Goal: Task Accomplishment & Management: Manage account settings

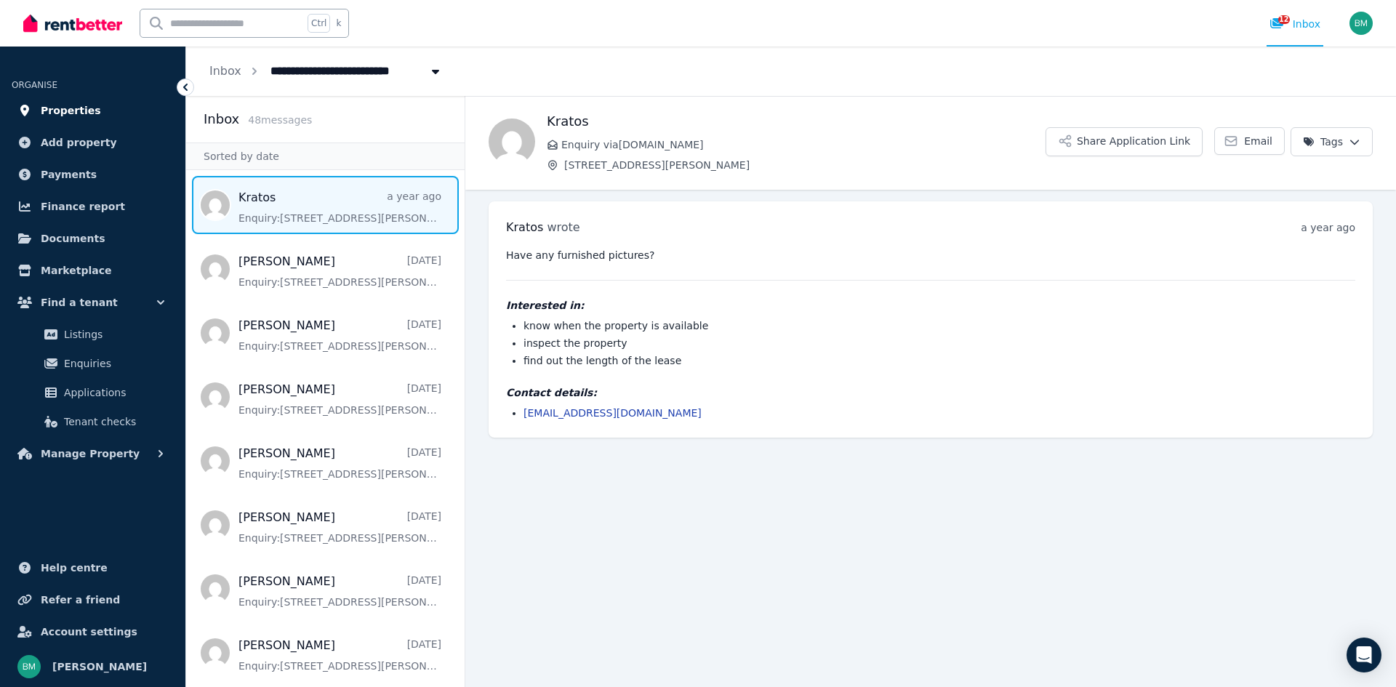
click at [62, 111] on span "Properties" at bounding box center [71, 110] width 60 height 17
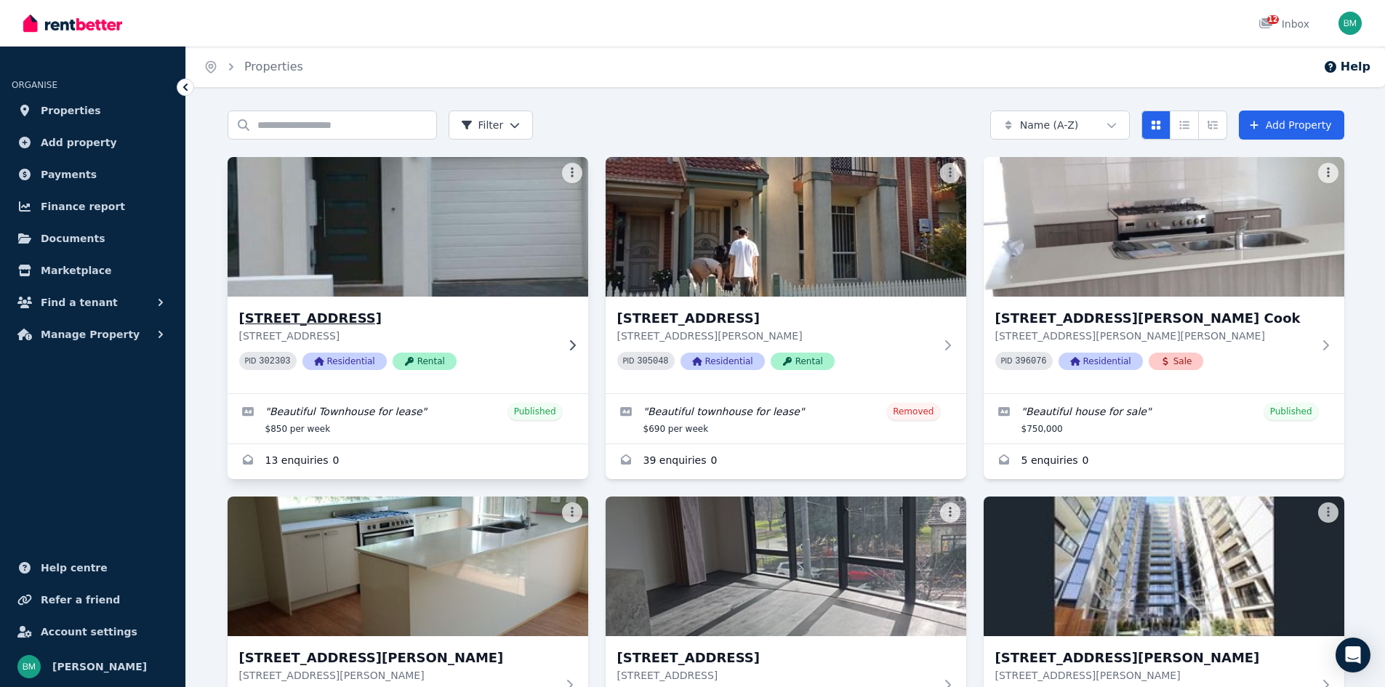
click at [431, 198] on img at bounding box center [407, 226] width 379 height 147
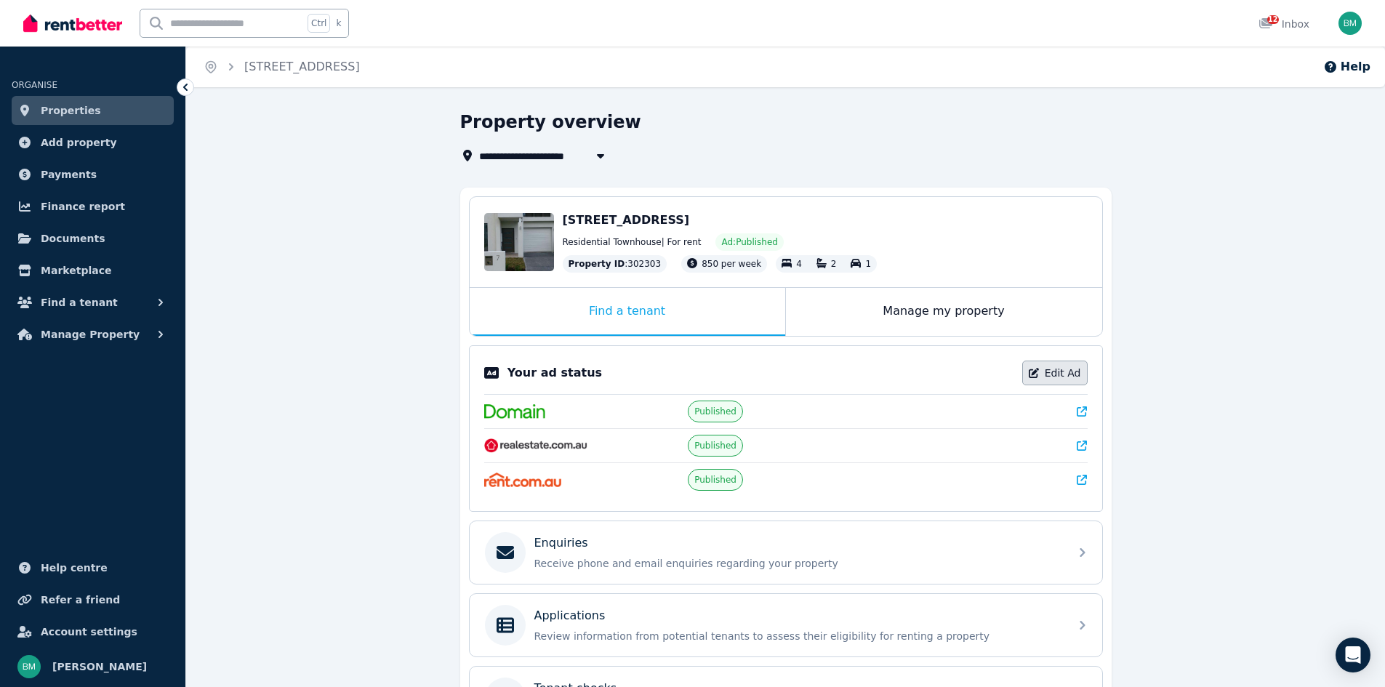
click at [1057, 372] on link "Edit Ad" at bounding box center [1054, 373] width 65 height 25
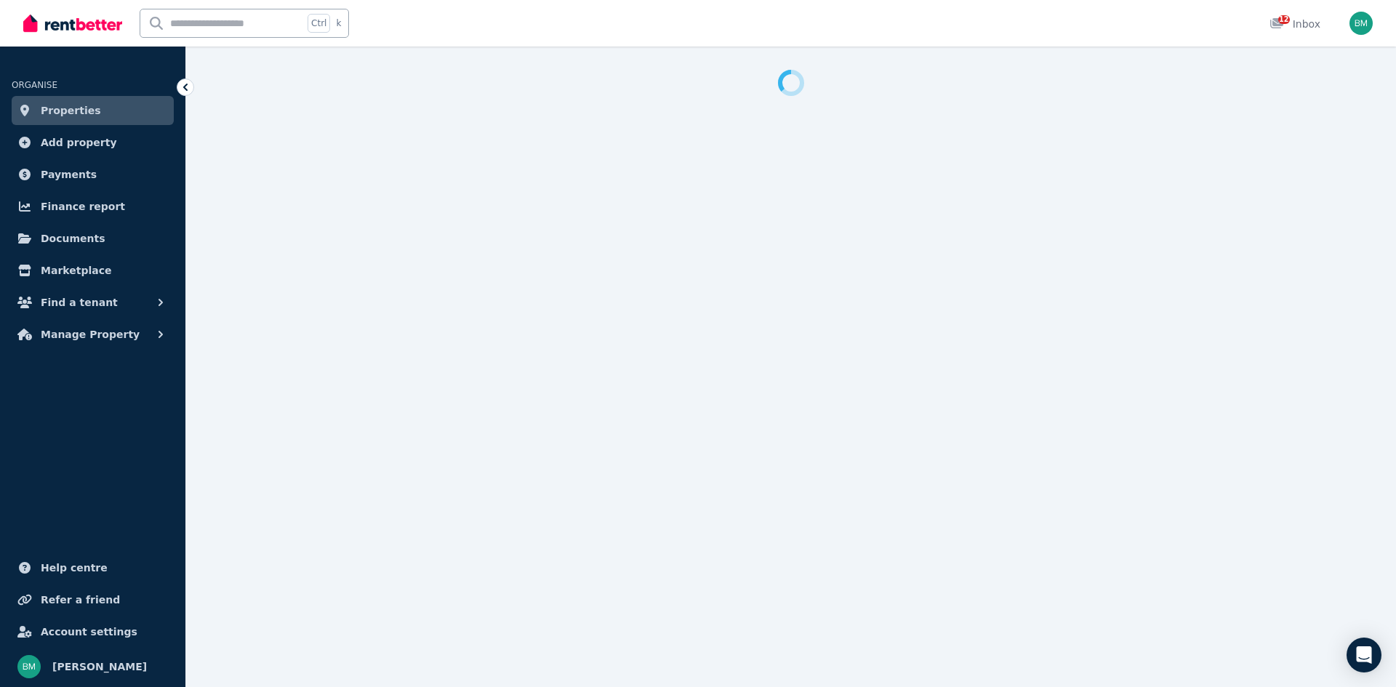
select select "**********"
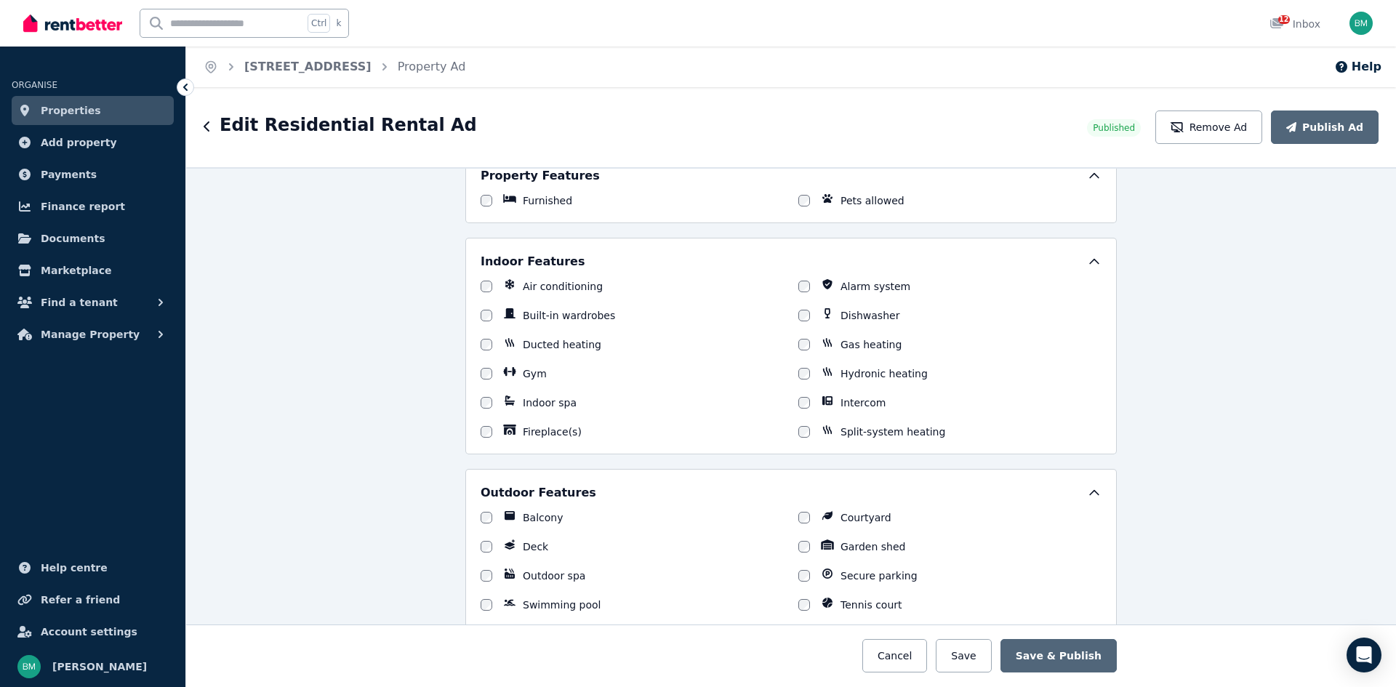
scroll to position [1208, 0]
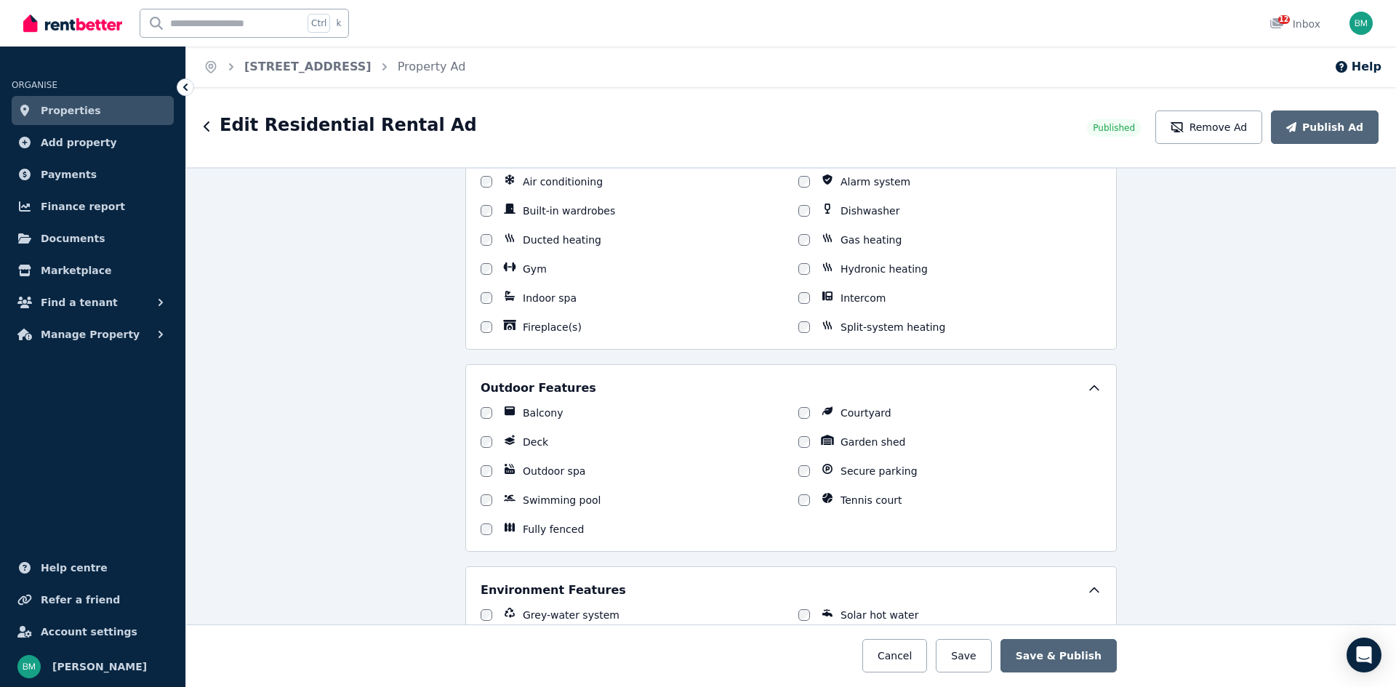
drag, startPoint x: 1376, startPoint y: 406, endPoint x: 1391, endPoint y: 412, distance: 16.6
click at [1391, 412] on div "**********" at bounding box center [791, 427] width 1210 height 520
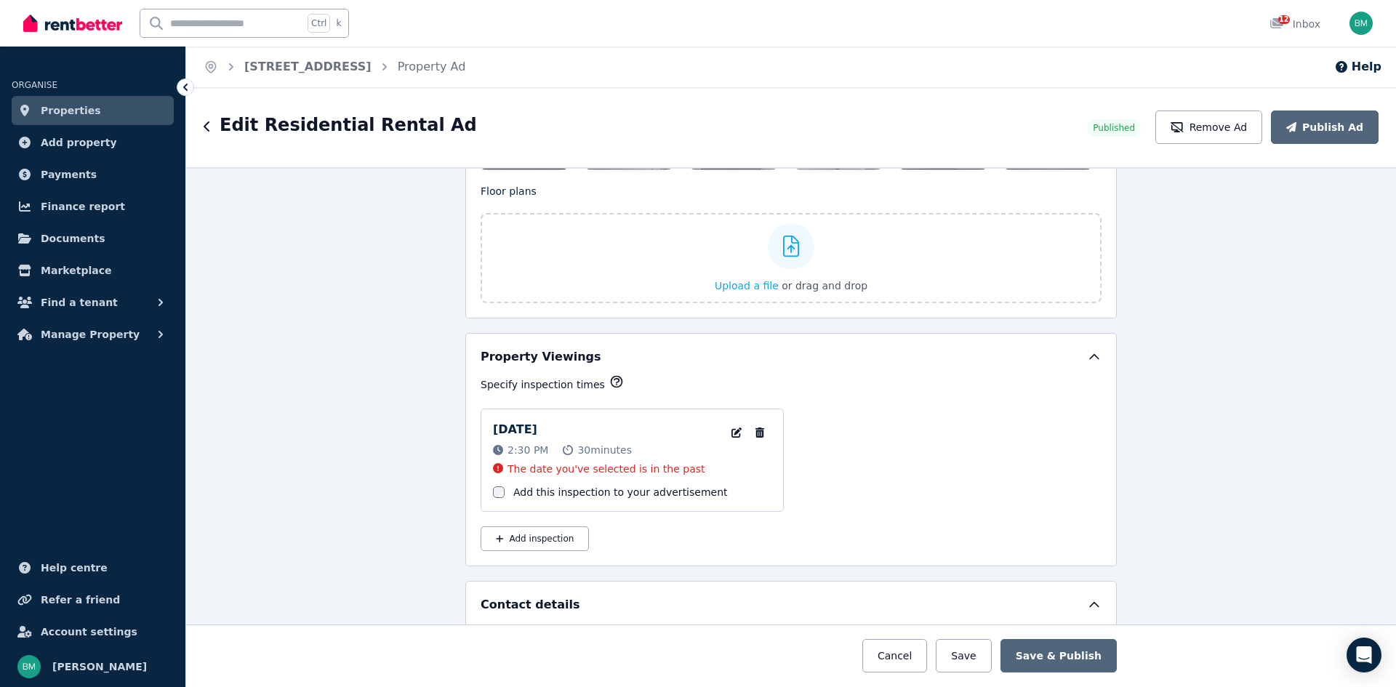
scroll to position [2061, 0]
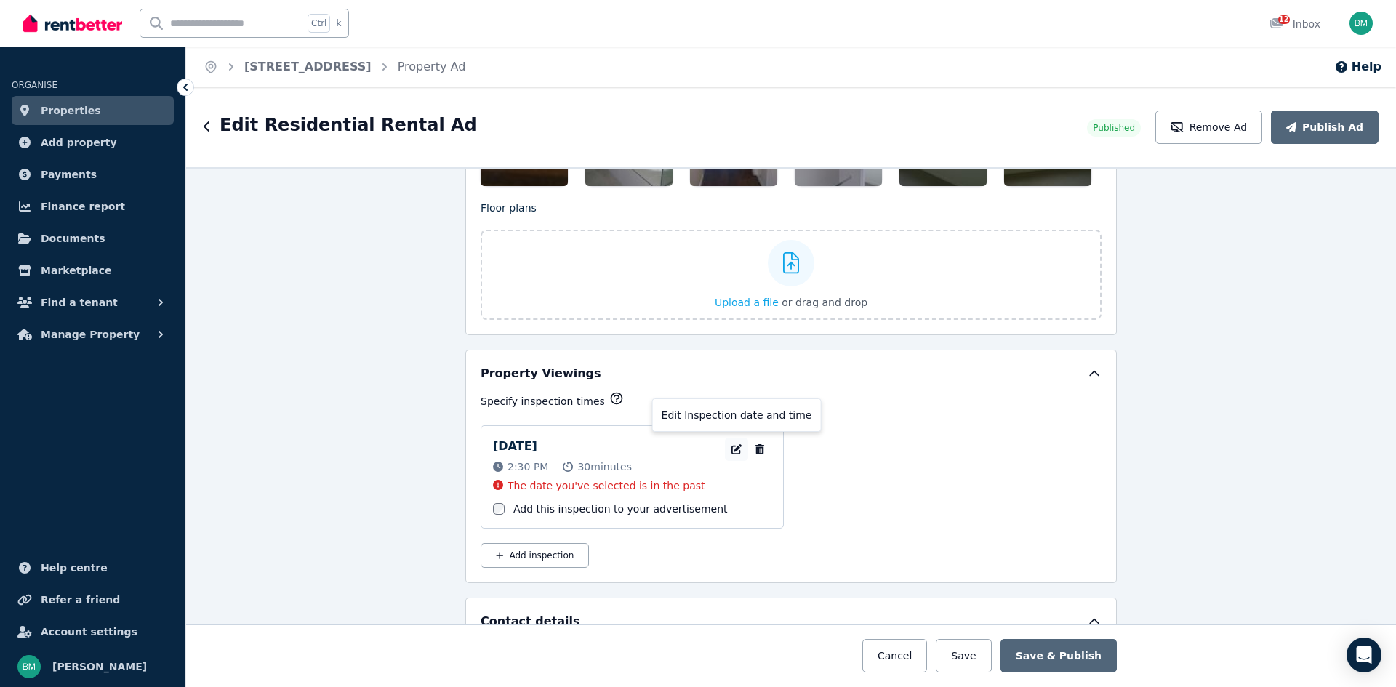
click at [729, 446] on icon "button" at bounding box center [736, 449] width 15 height 10
select select "**"
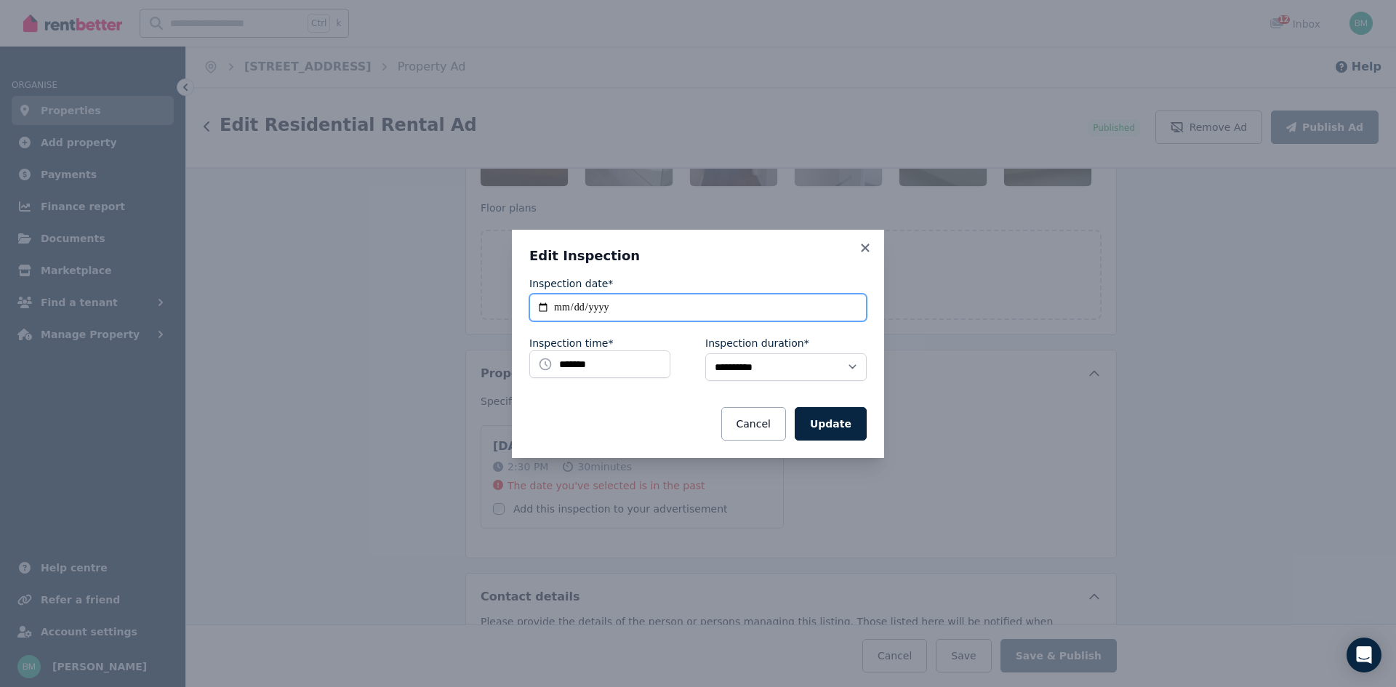
click at [564, 305] on input "**********" at bounding box center [697, 308] width 337 height 28
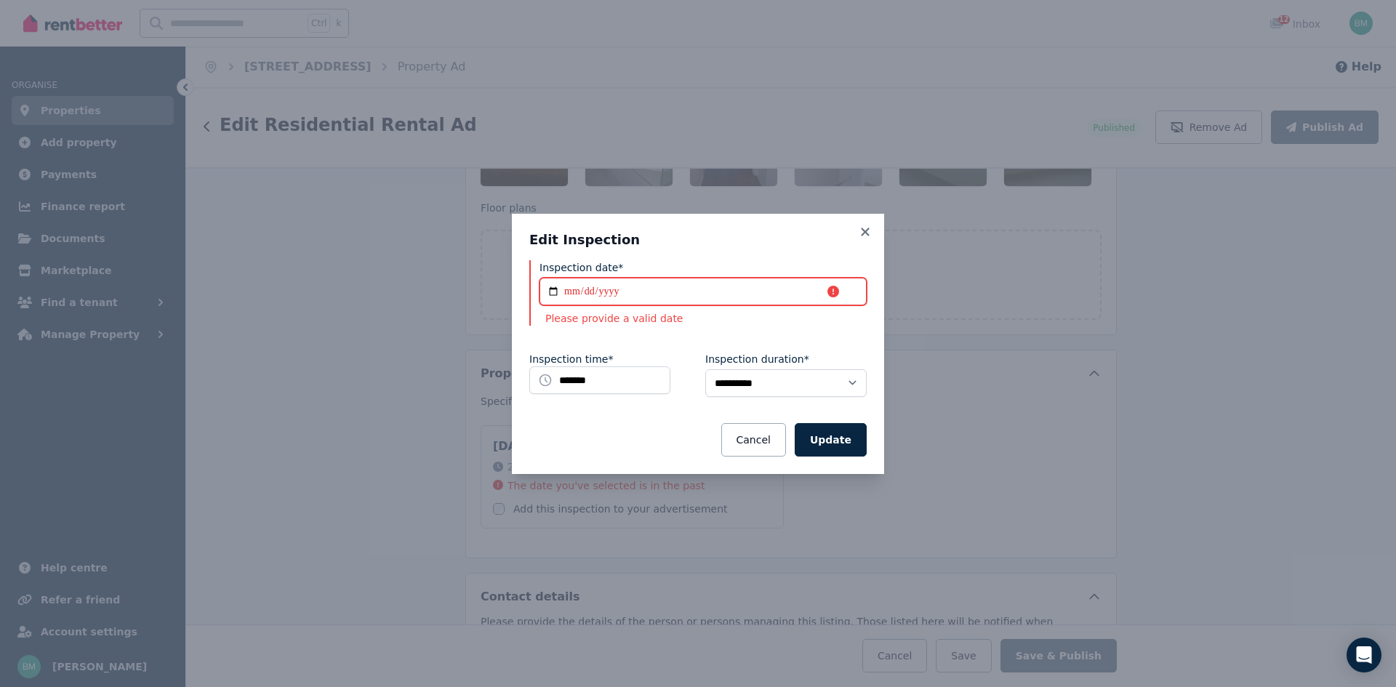
click at [553, 293] on input "Inspection date*" at bounding box center [703, 292] width 327 height 28
type input "**********"
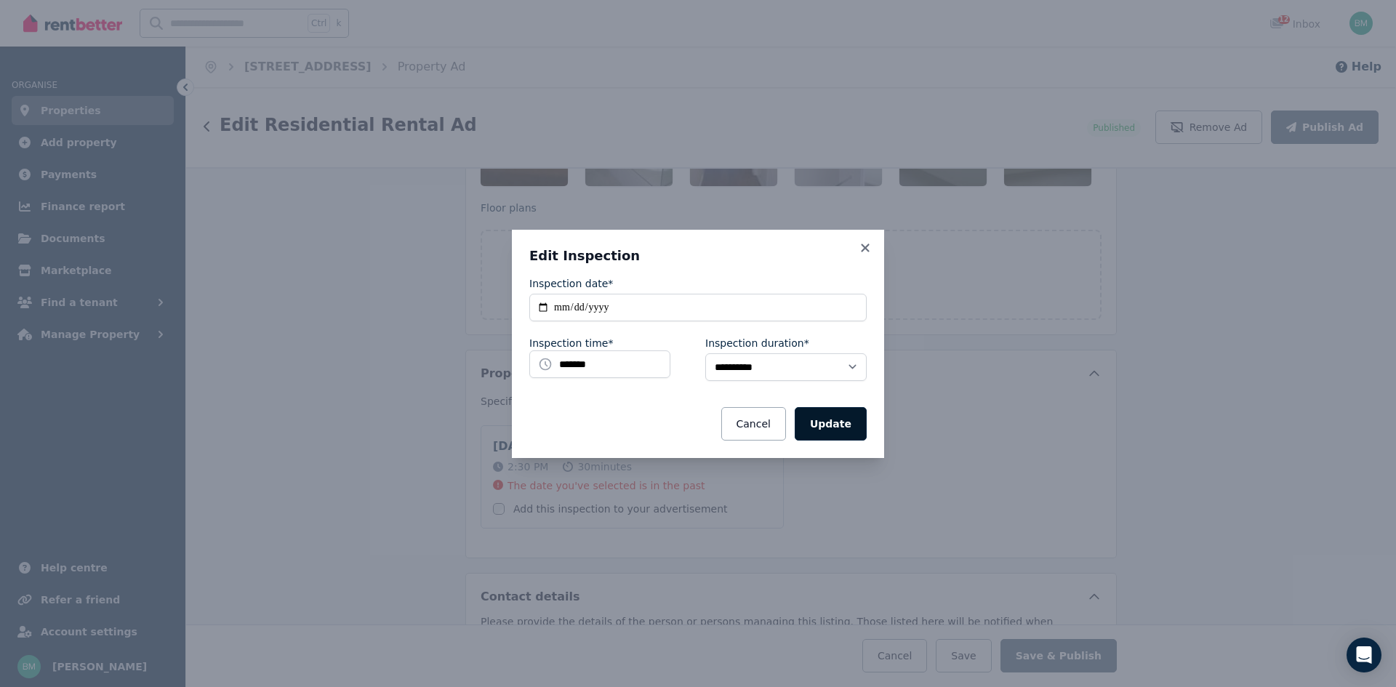
click at [849, 422] on button "Update" at bounding box center [831, 423] width 72 height 33
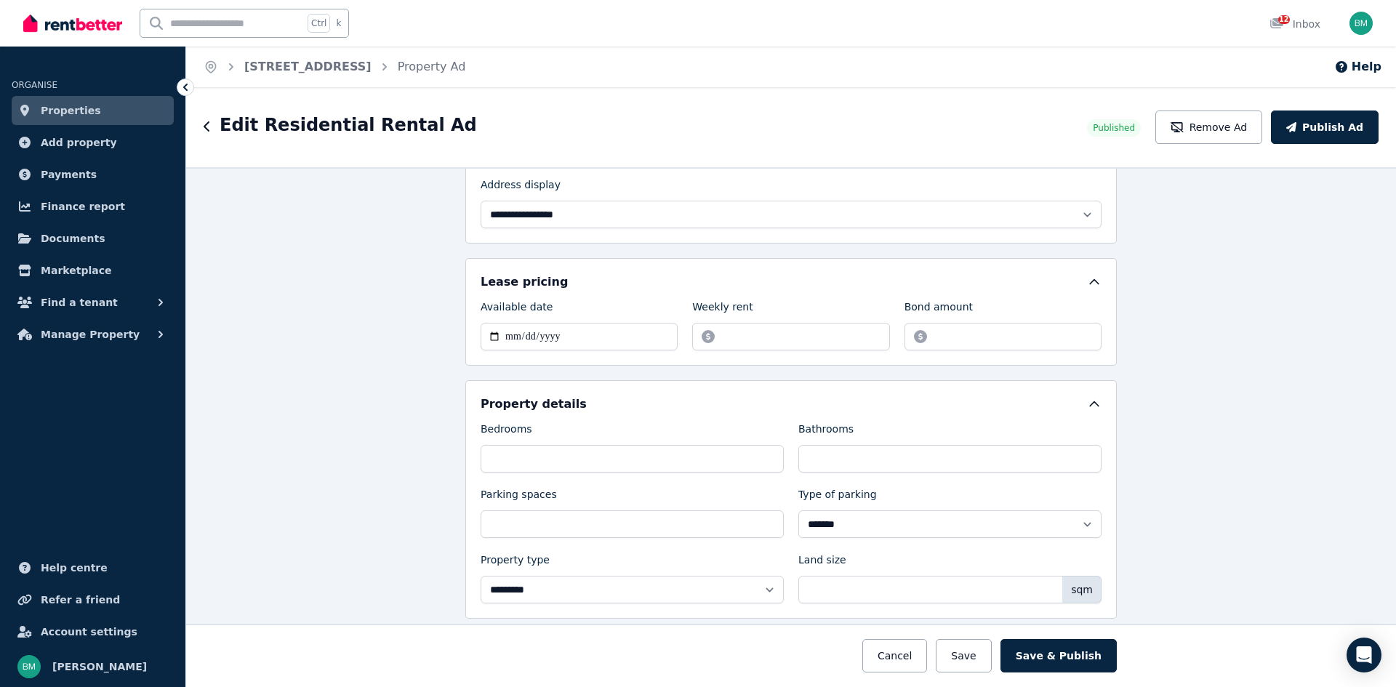
scroll to position [350, 0]
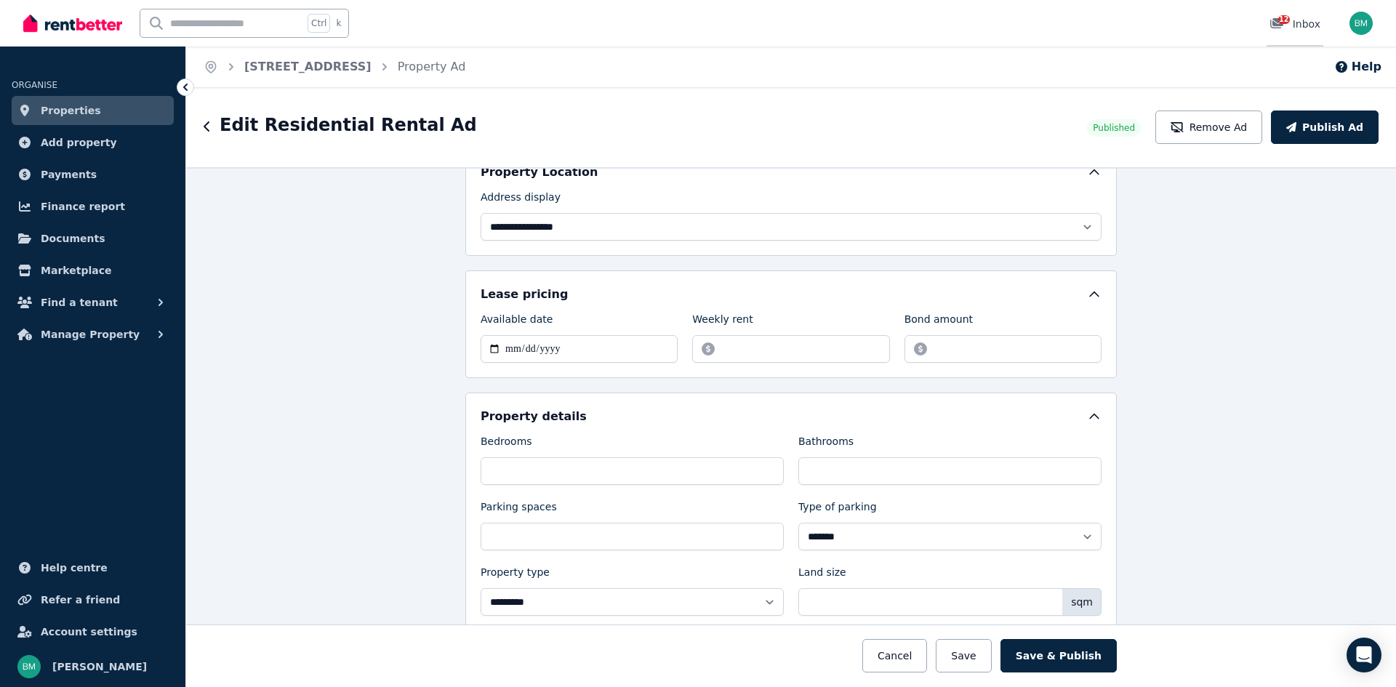
click at [1293, 19] on div "12" at bounding box center [1281, 24] width 23 height 15
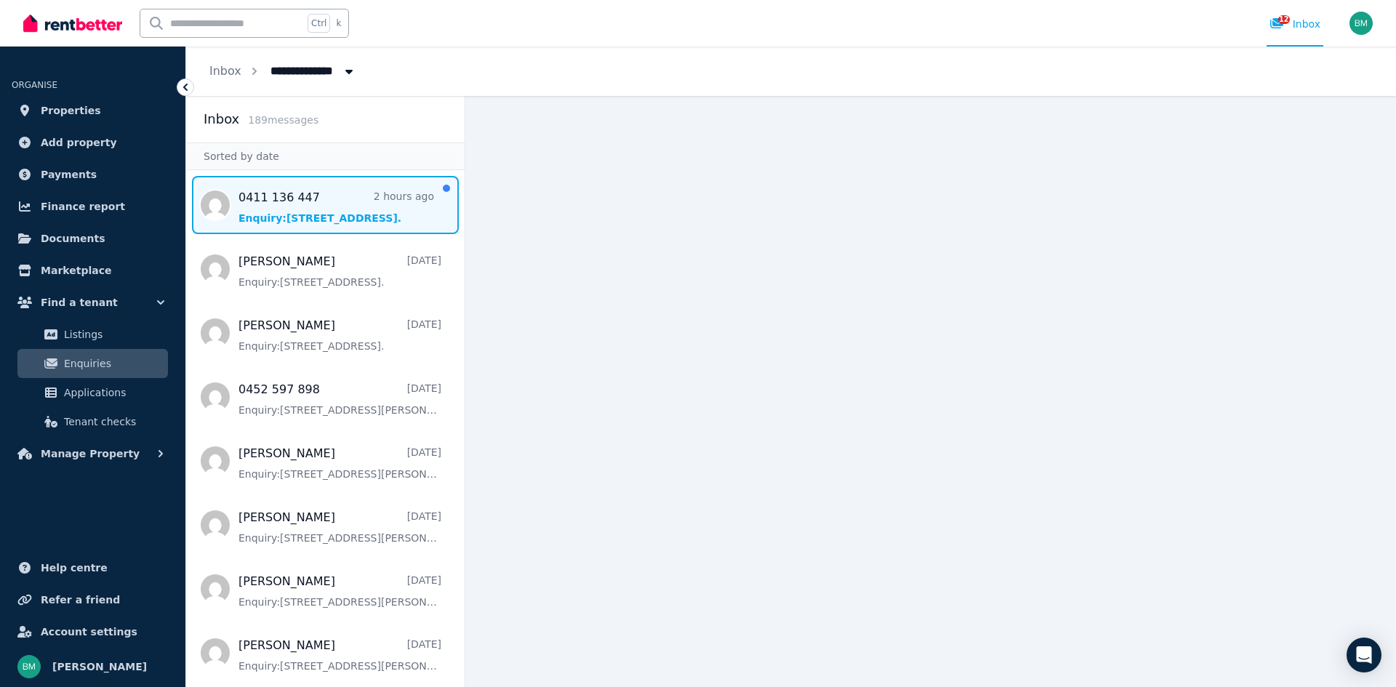
click at [319, 220] on span "Message list" at bounding box center [325, 205] width 278 height 58
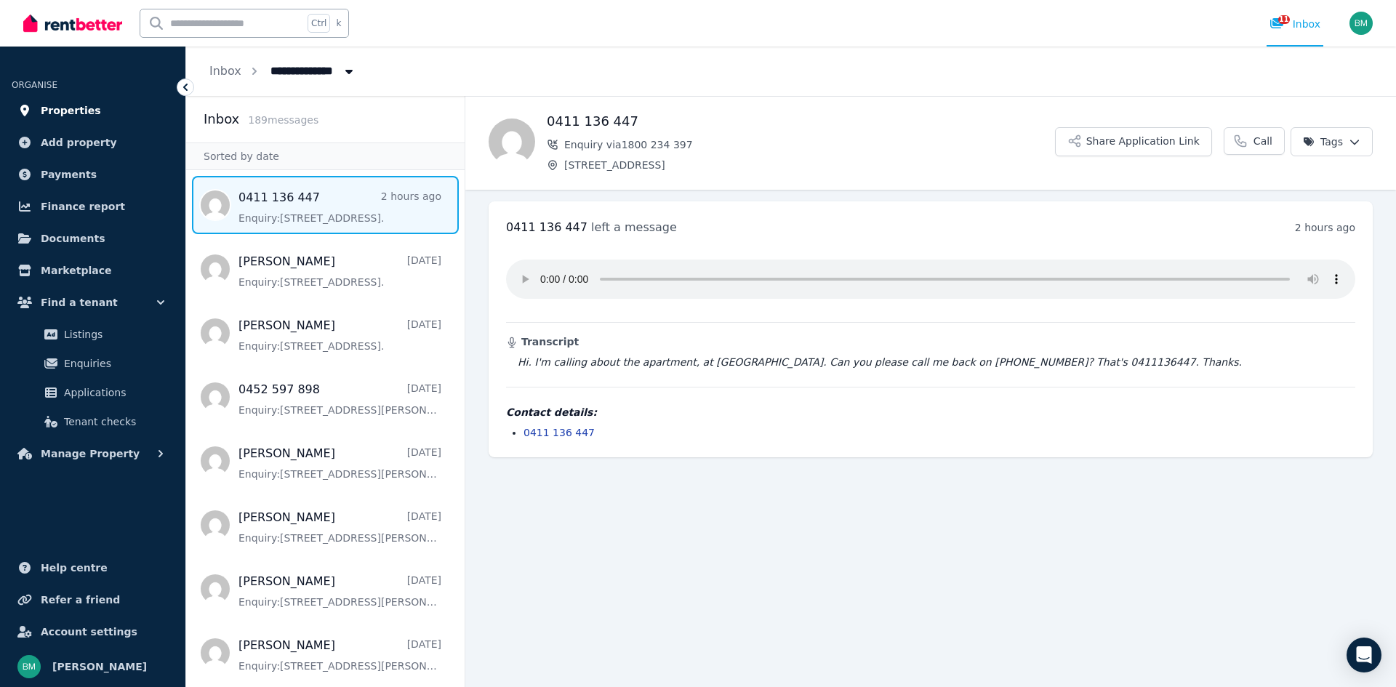
click at [83, 106] on span "Properties" at bounding box center [71, 110] width 60 height 17
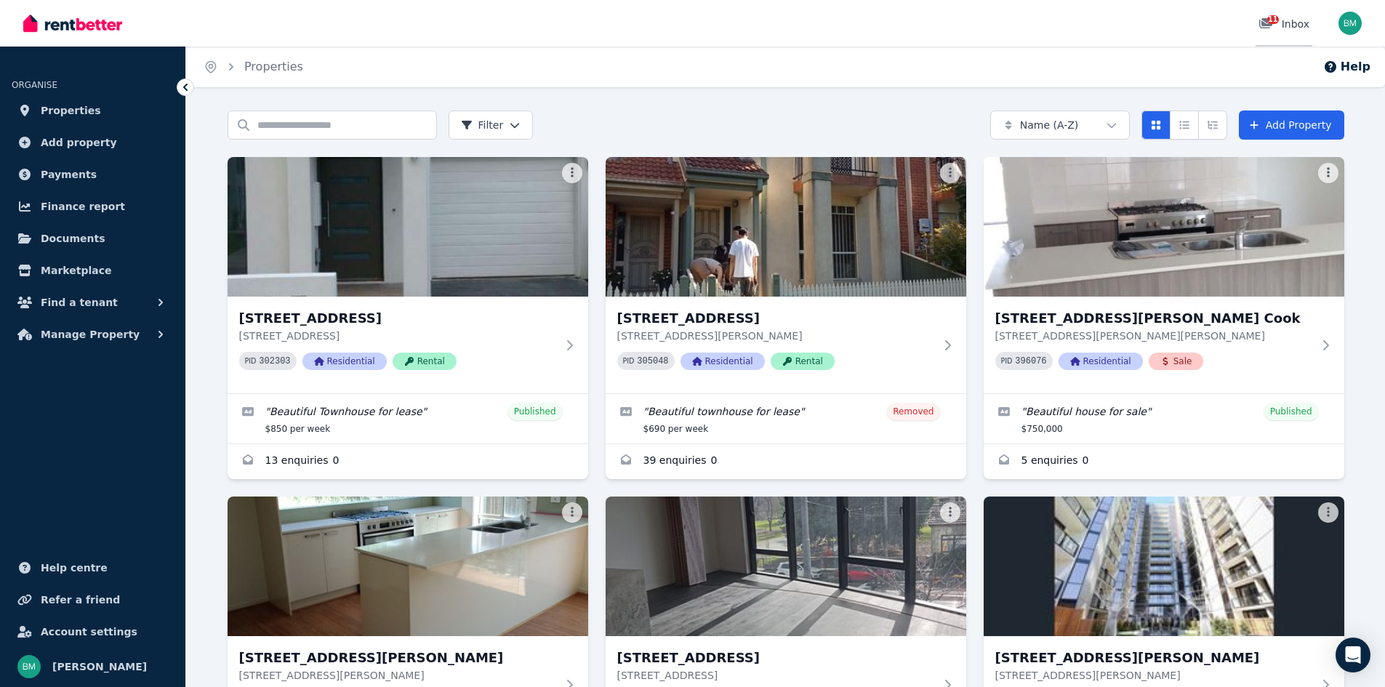
click at [1287, 18] on div "11 Inbox" at bounding box center [1284, 24] width 51 height 15
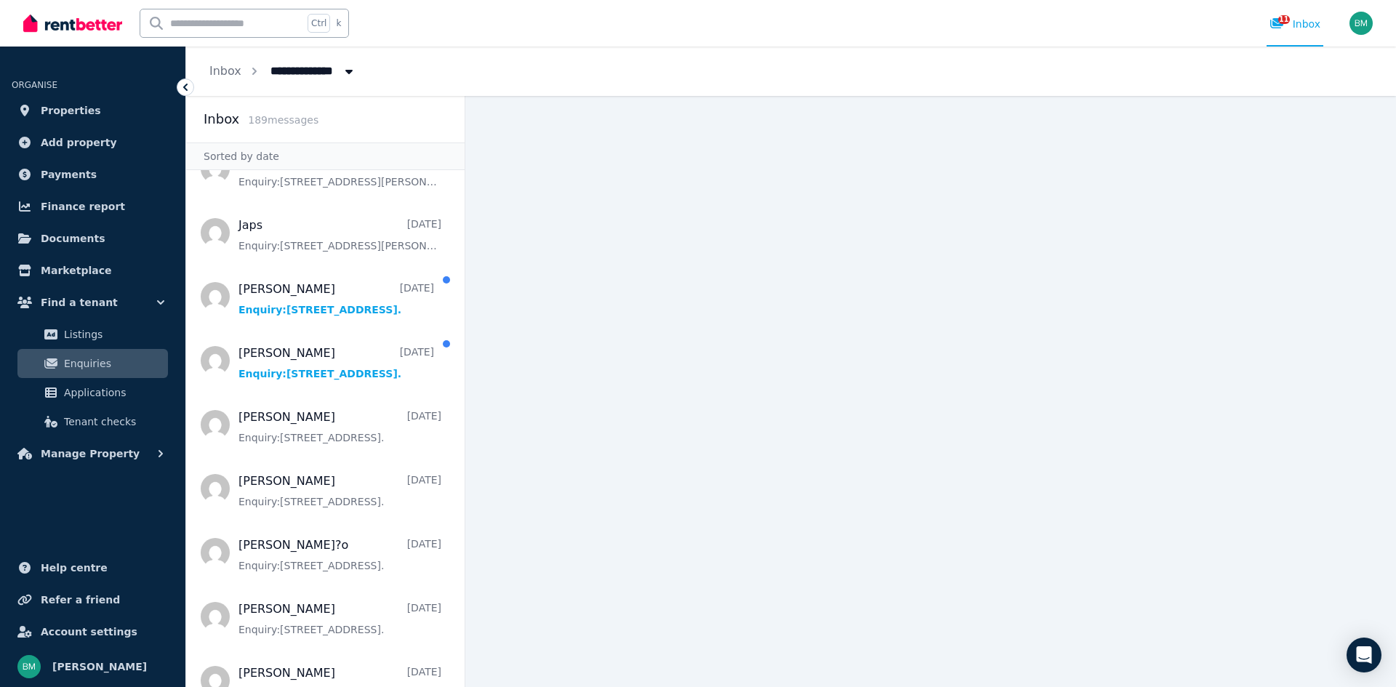
scroll to position [1298, 0]
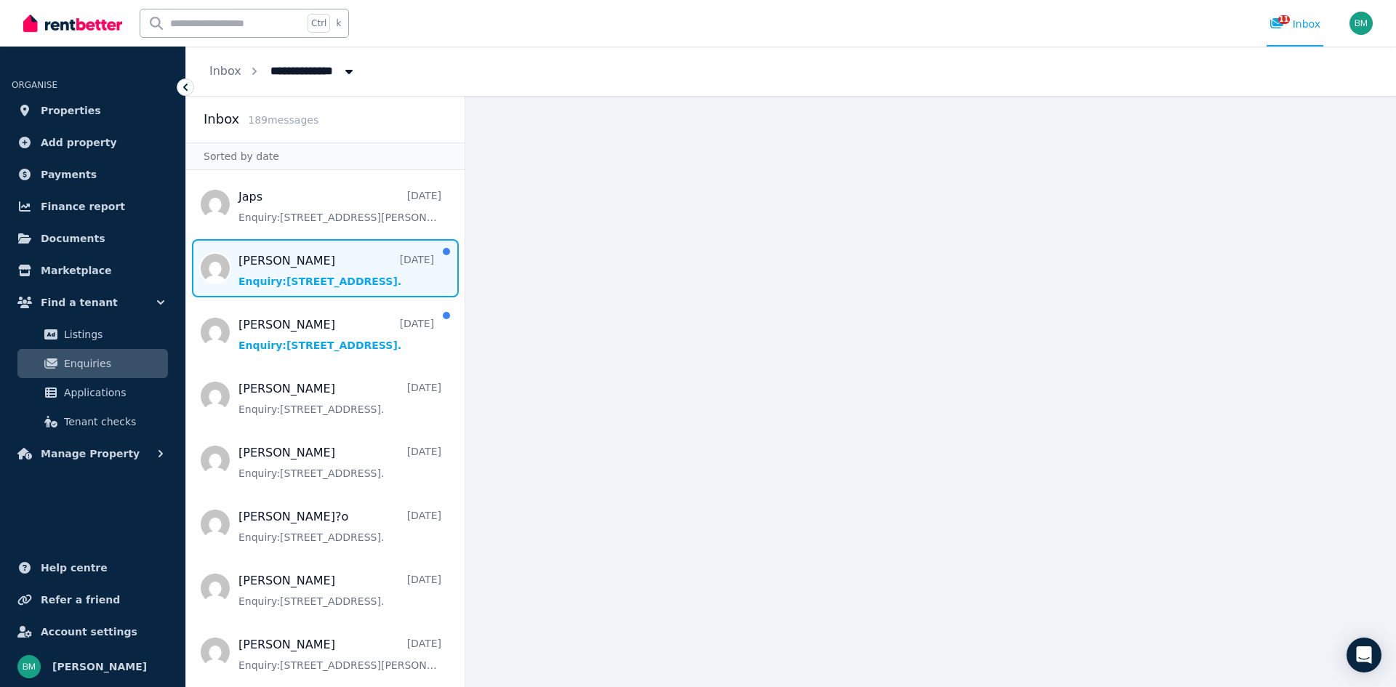
click at [340, 260] on span "Message list" at bounding box center [325, 268] width 278 height 58
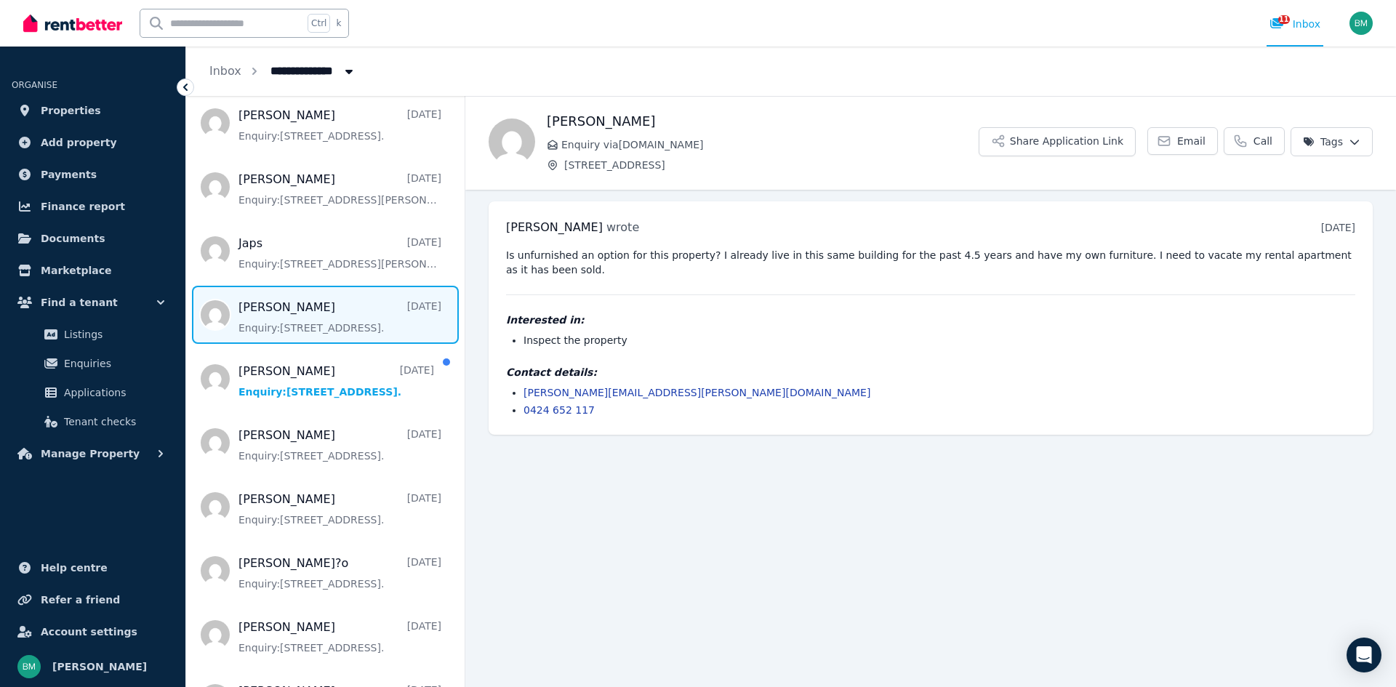
scroll to position [1264, 0]
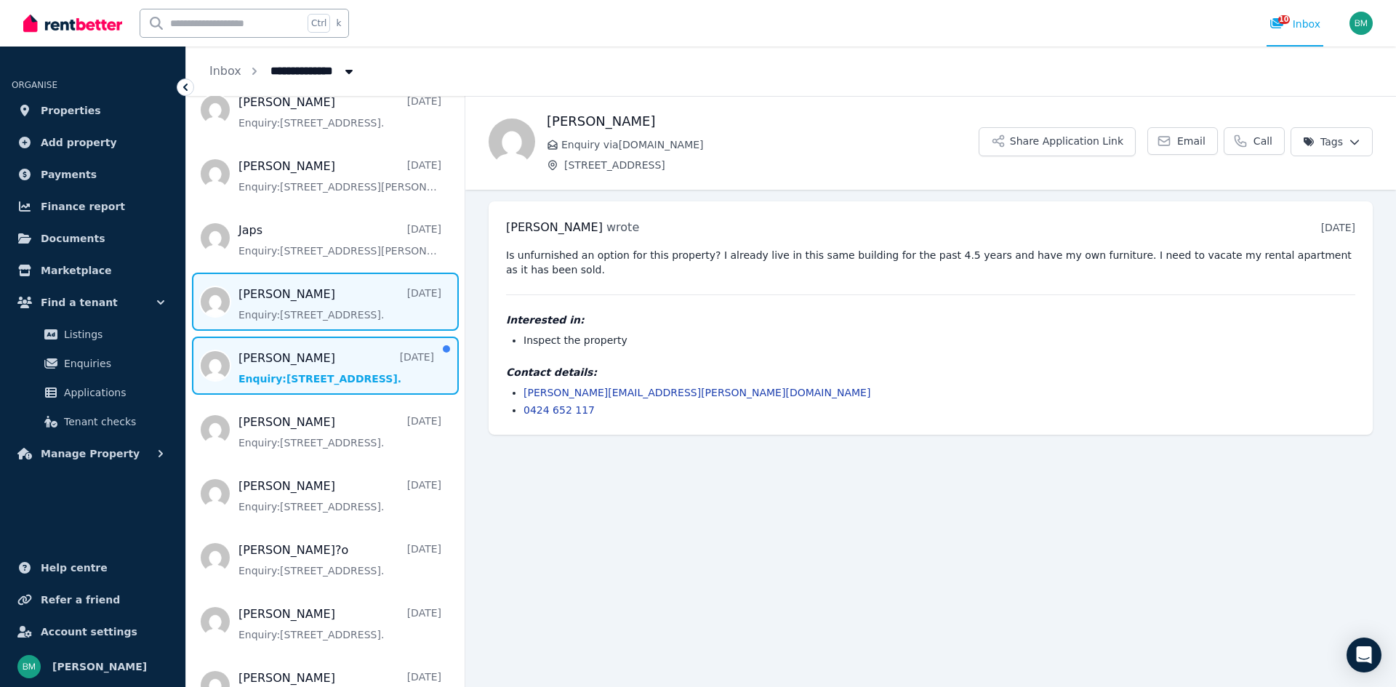
click at [304, 349] on span "Message list" at bounding box center [325, 366] width 278 height 58
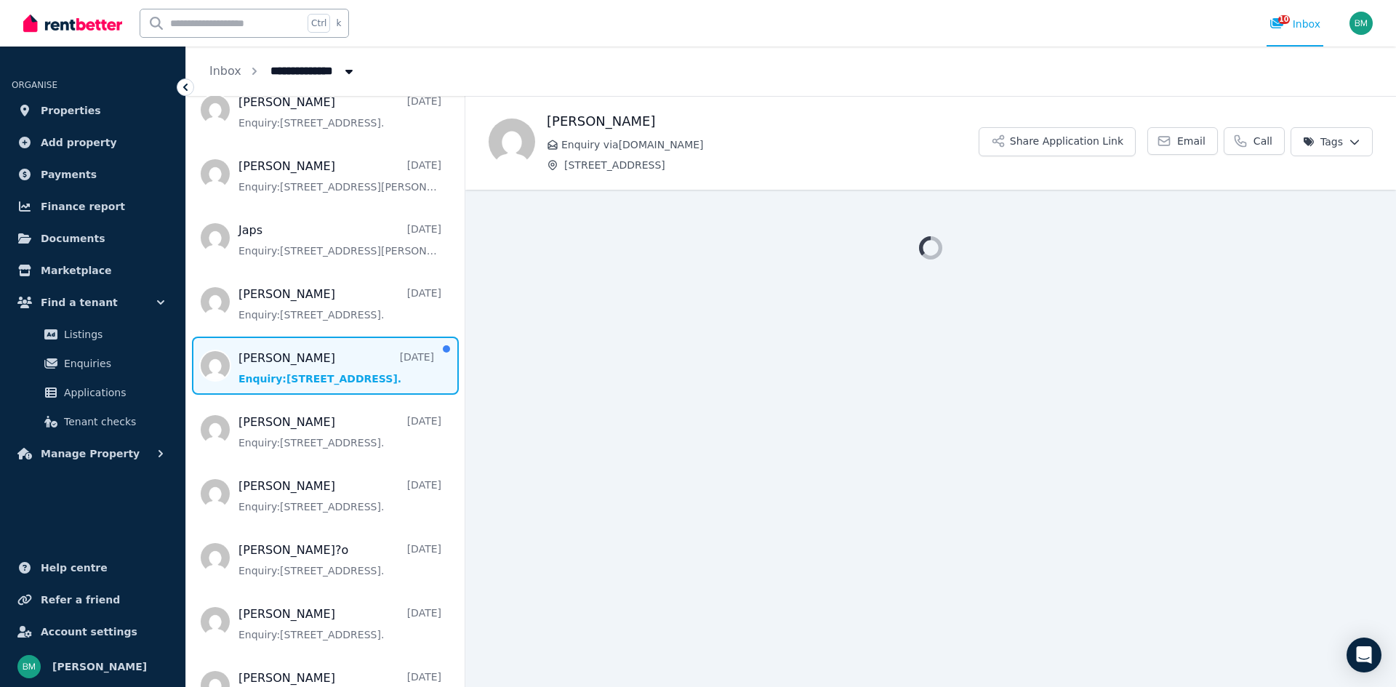
click at [304, 349] on span "Message list" at bounding box center [325, 366] width 278 height 58
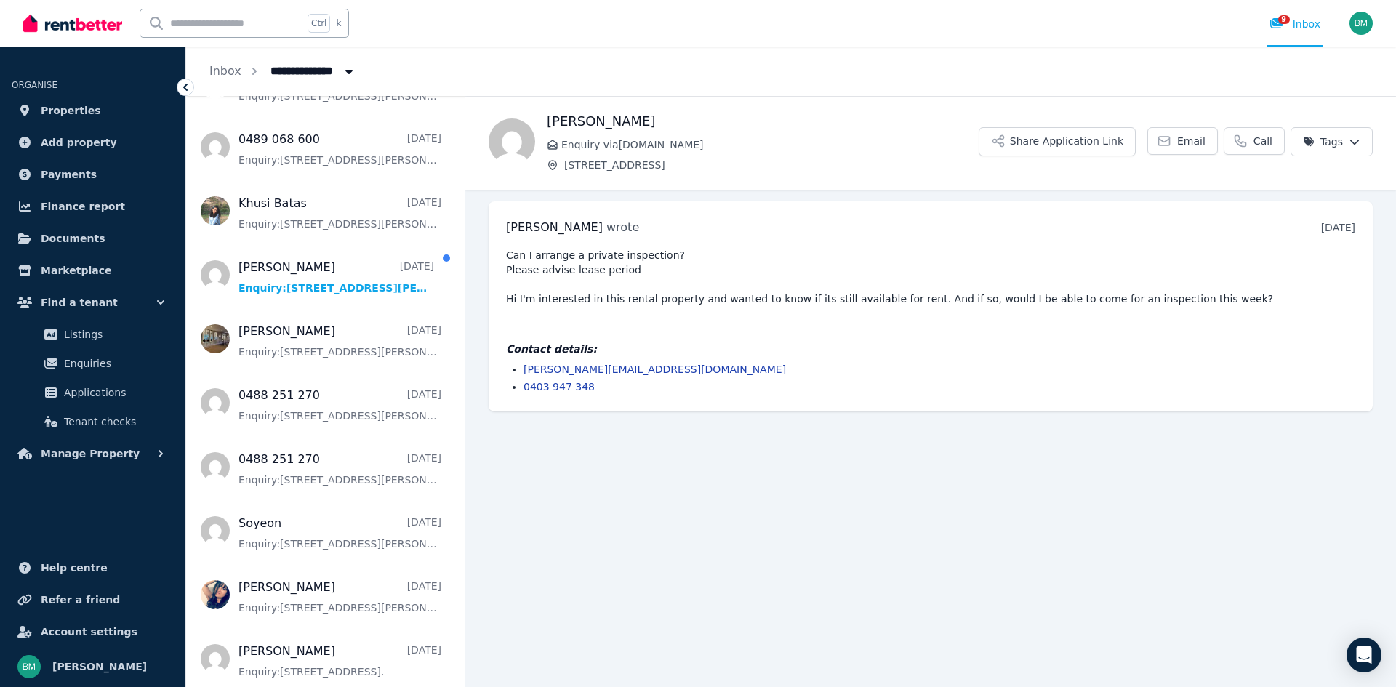
scroll to position [2567, 0]
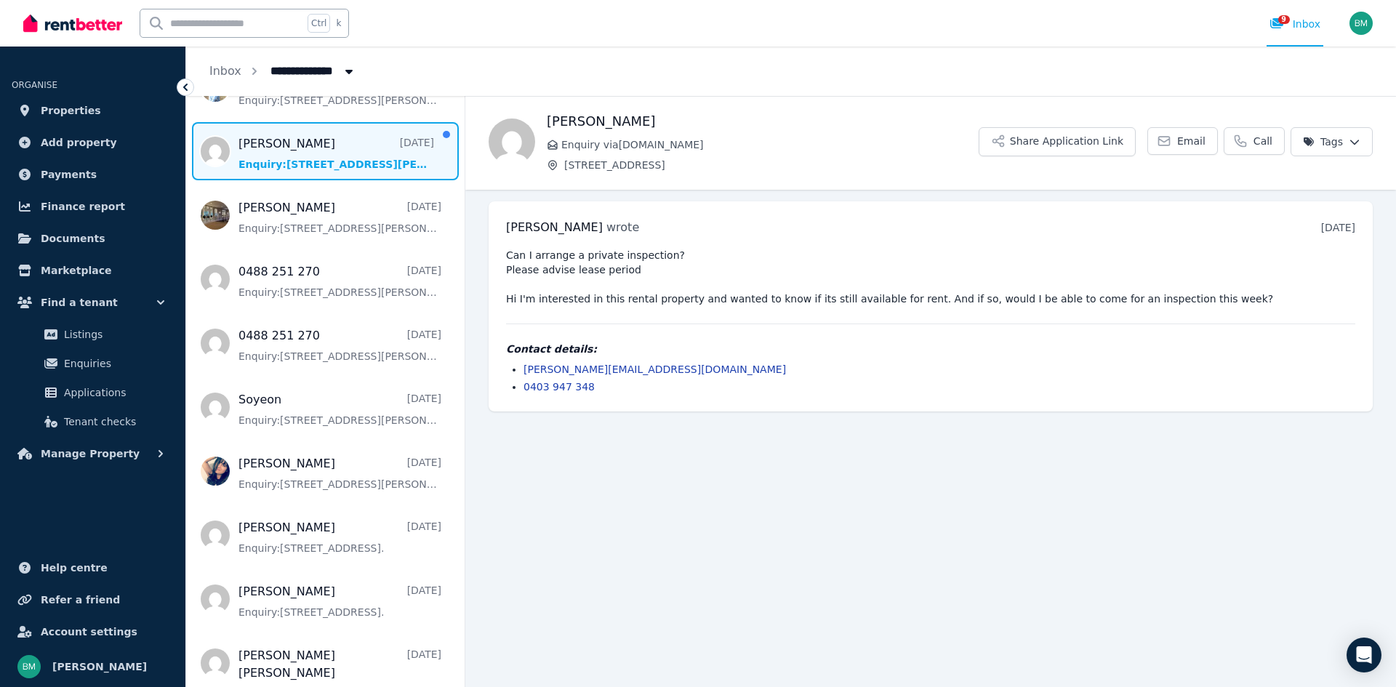
click at [318, 145] on span "Message list" at bounding box center [325, 151] width 278 height 58
